Goal: Information Seeking & Learning: Learn about a topic

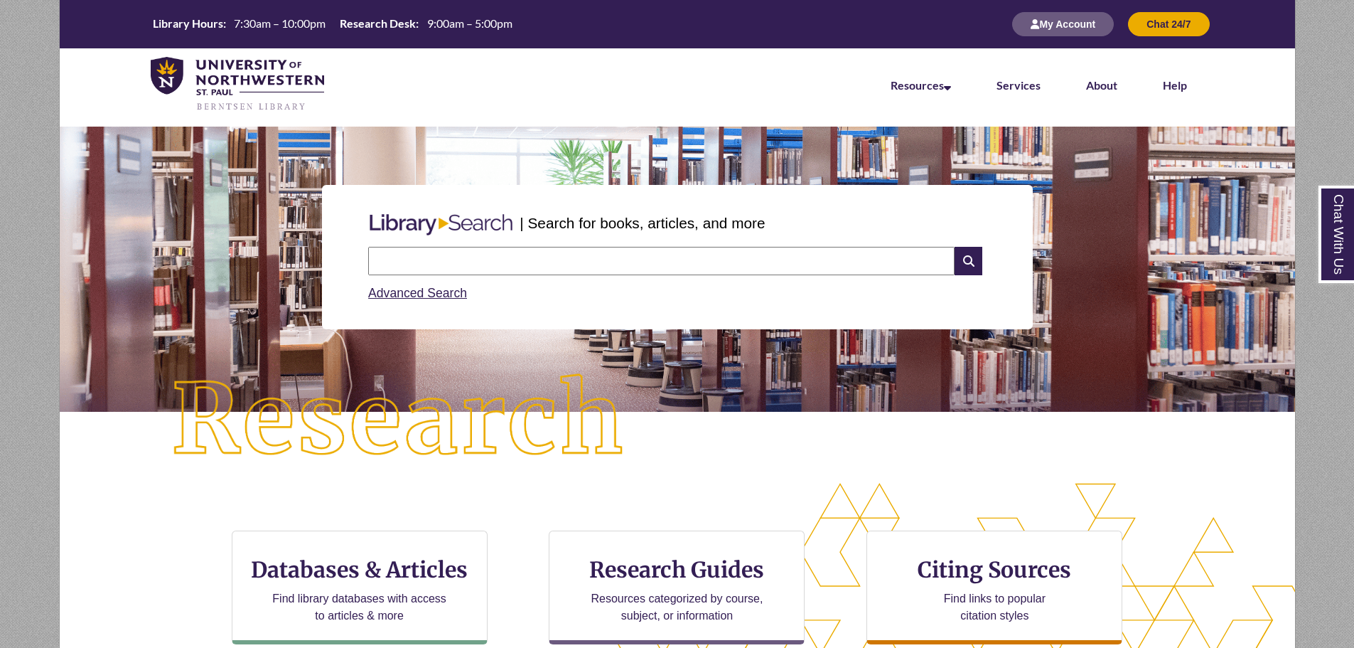
click at [565, 272] on input "text" at bounding box center [661, 261] width 586 height 28
type input "**********"
click at [961, 258] on icon at bounding box center [968, 261] width 27 height 28
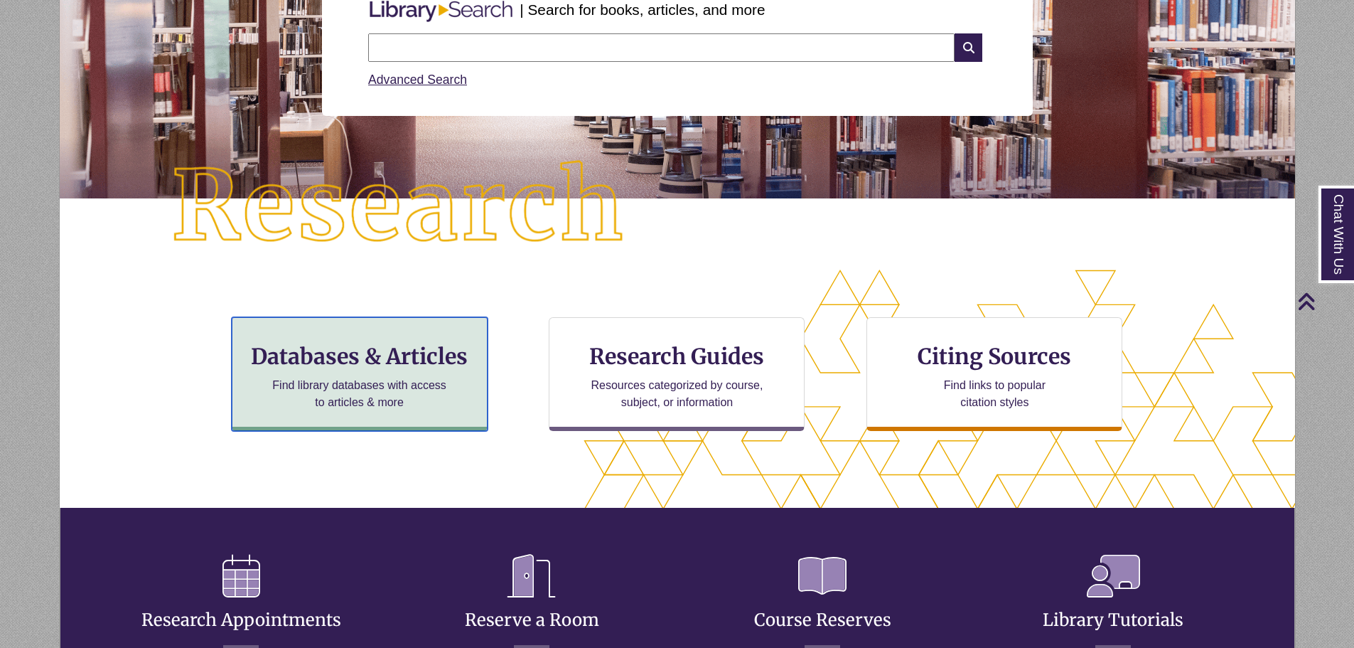
click at [375, 349] on h3 "Databases & Articles" at bounding box center [360, 356] width 232 height 27
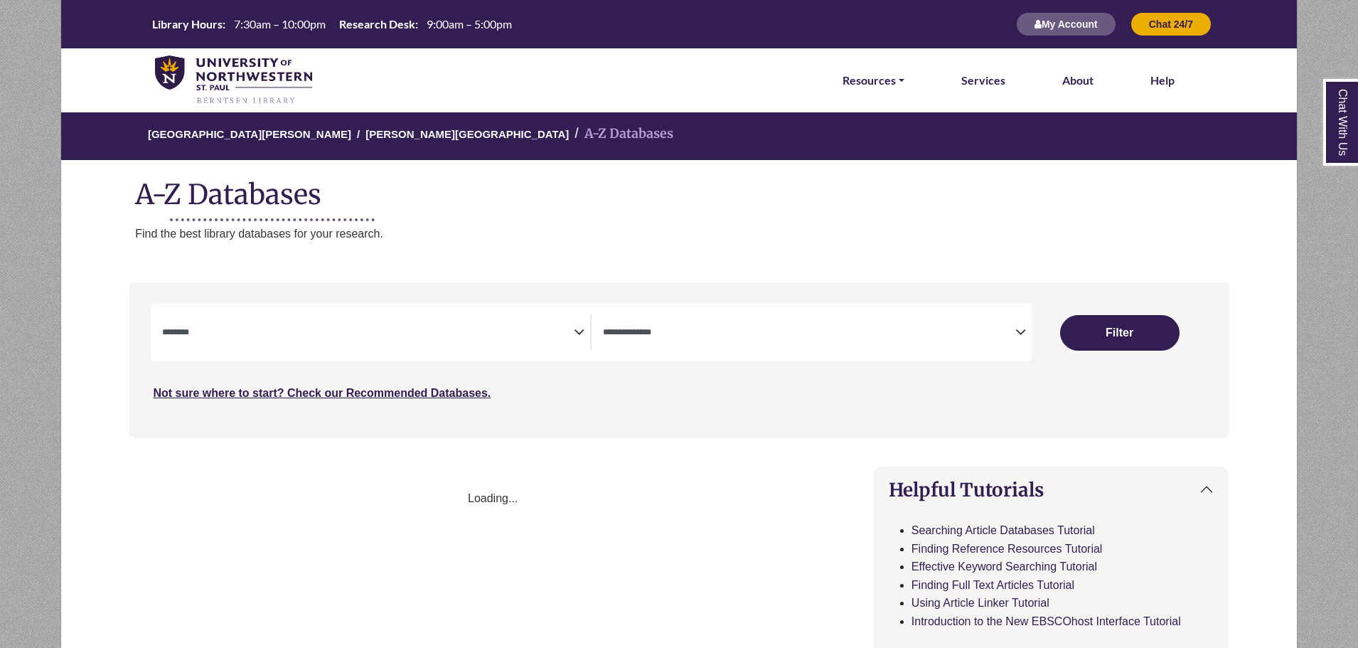
select select "Database Subject Filter"
select select "Database Types Filter"
select select "Database Subject Filter"
select select "Database Types Filter"
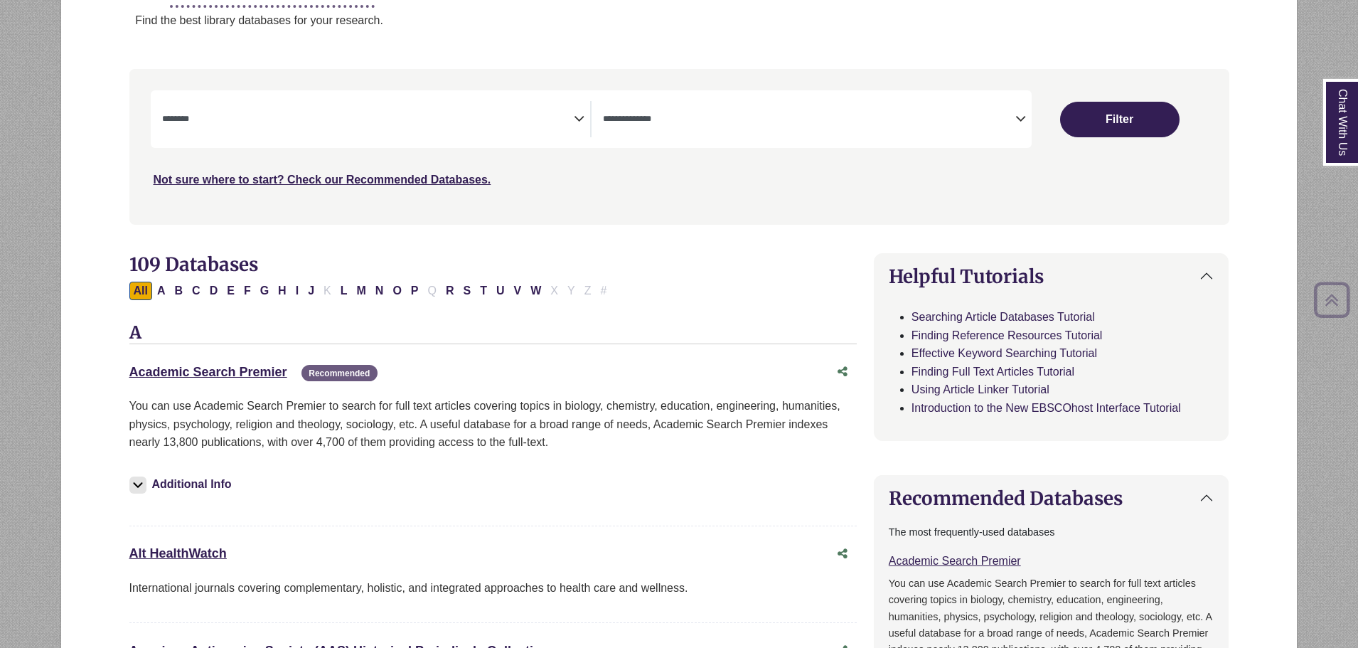
scroll to position [71, 0]
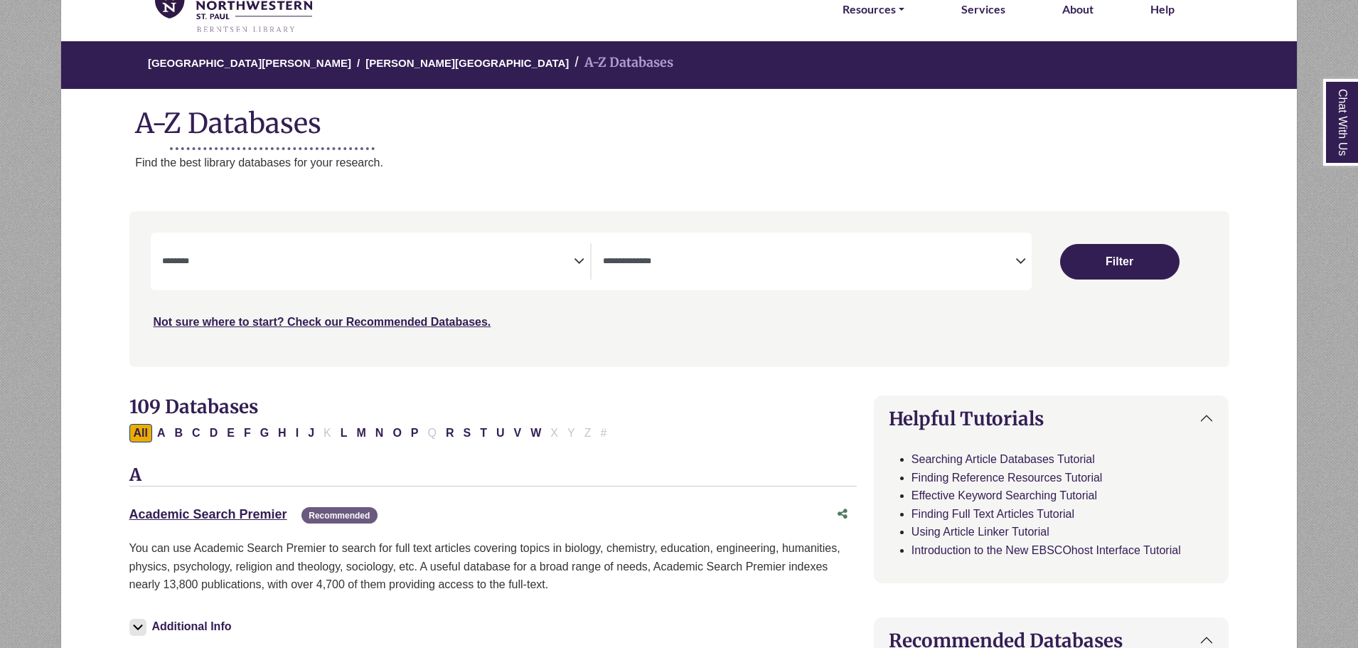
click at [267, 275] on span "Search filters" at bounding box center [368, 261] width 412 height 36
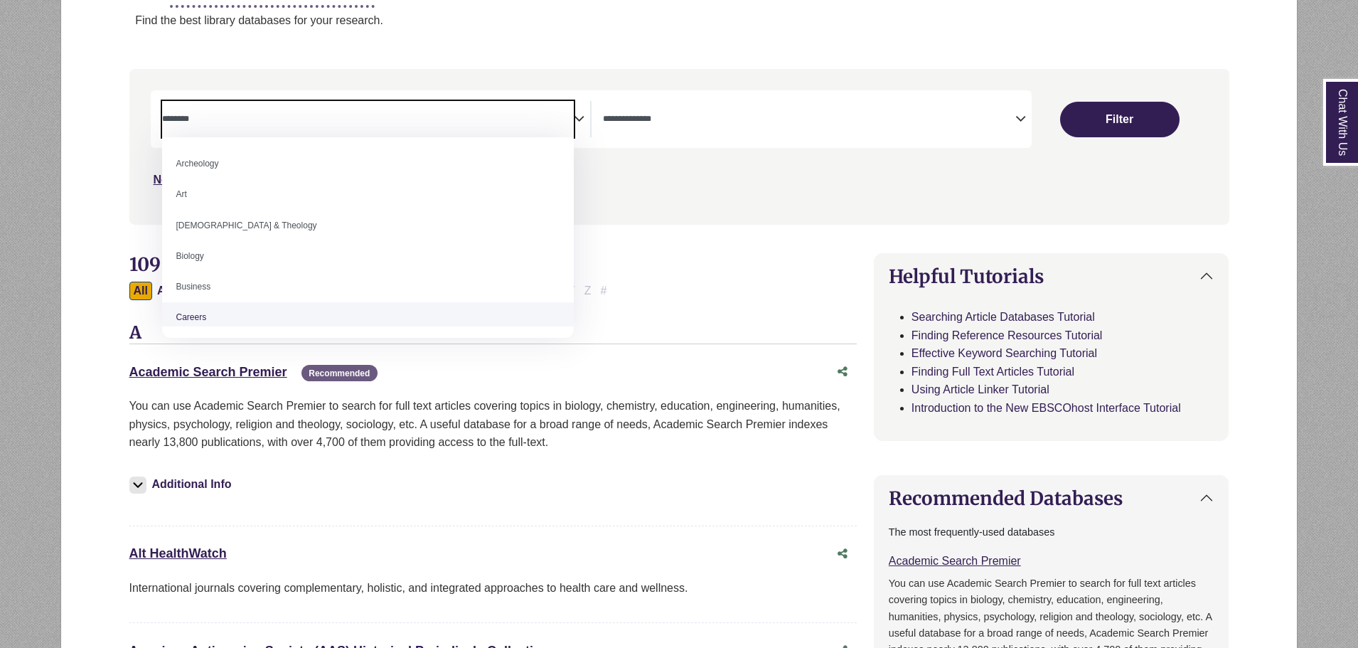
scroll to position [284, 0]
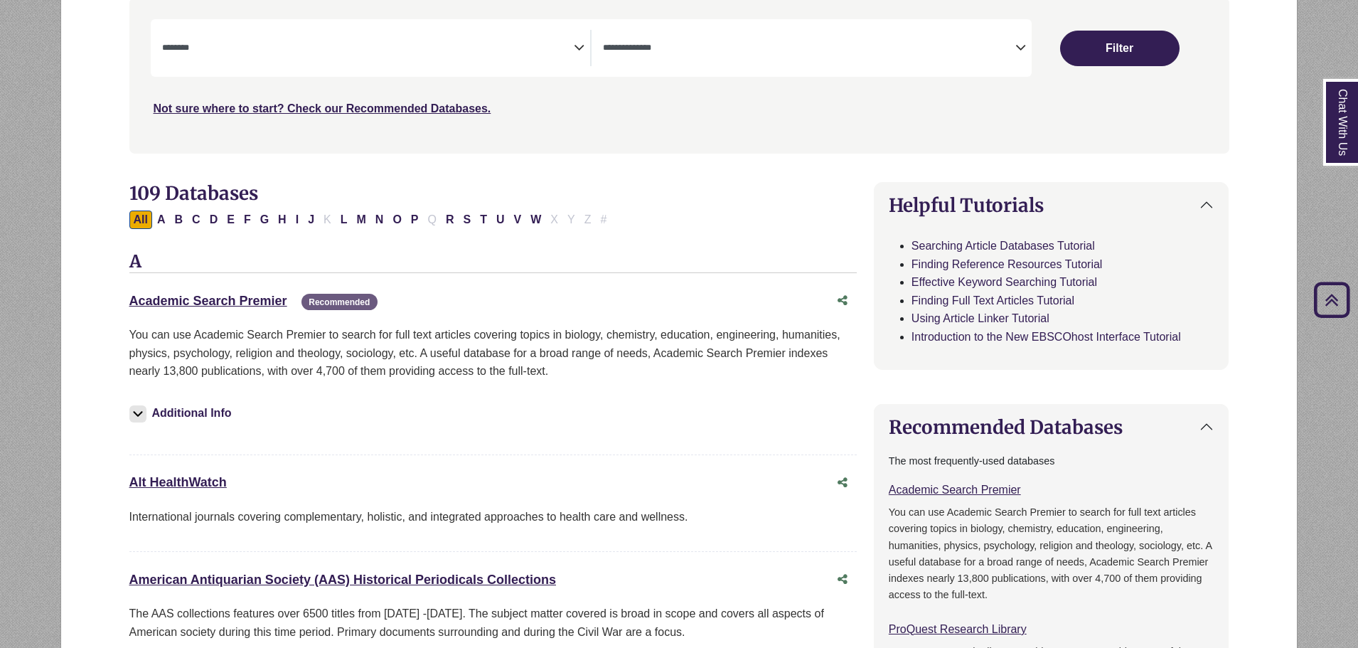
click at [338, 448] on div "Academic Search Premier This link opens in a new window Recommended Recommended…" at bounding box center [492, 371] width 727 height 168
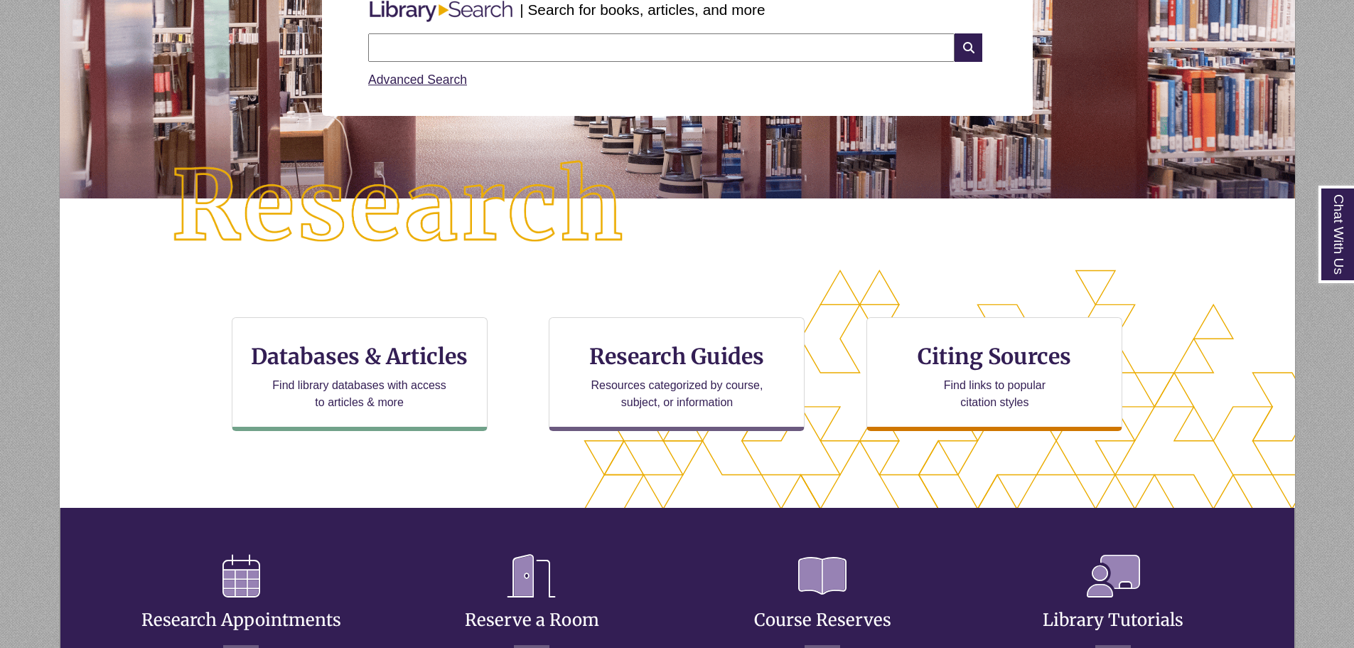
click at [610, 40] on input "text" at bounding box center [661, 47] width 586 height 28
type input "**********"
click at [973, 45] on icon at bounding box center [968, 47] width 27 height 28
